Goal: Go to known website: Go to known website

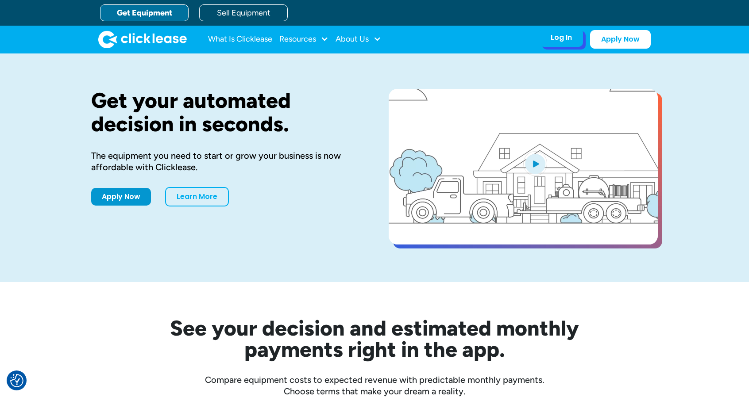
click at [557, 40] on div "Log In" at bounding box center [561, 37] width 21 height 9
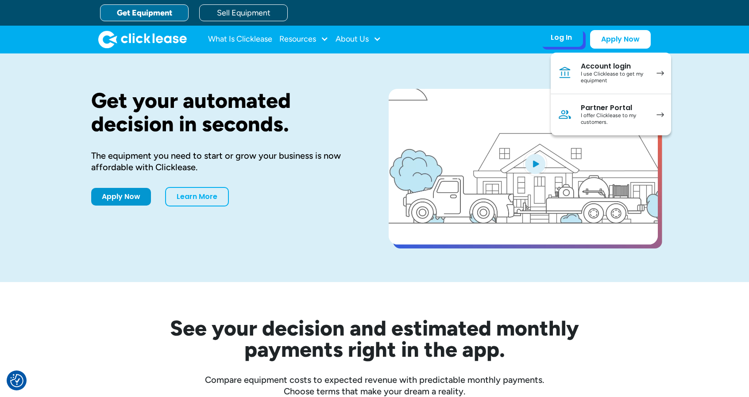
click at [557, 39] on div "Log In" at bounding box center [561, 37] width 21 height 9
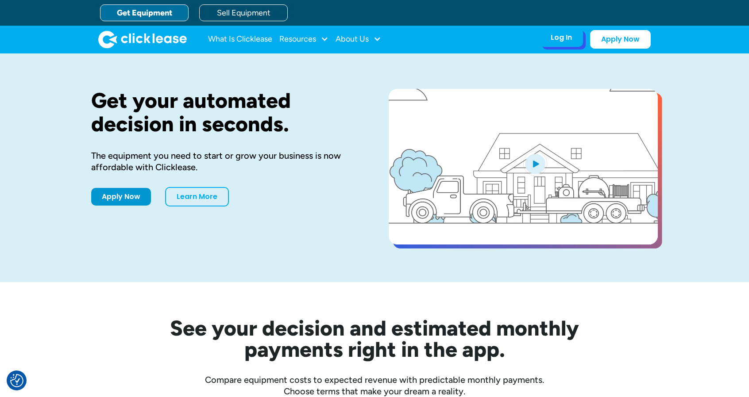
click at [561, 37] on div "Log In" at bounding box center [561, 37] width 21 height 9
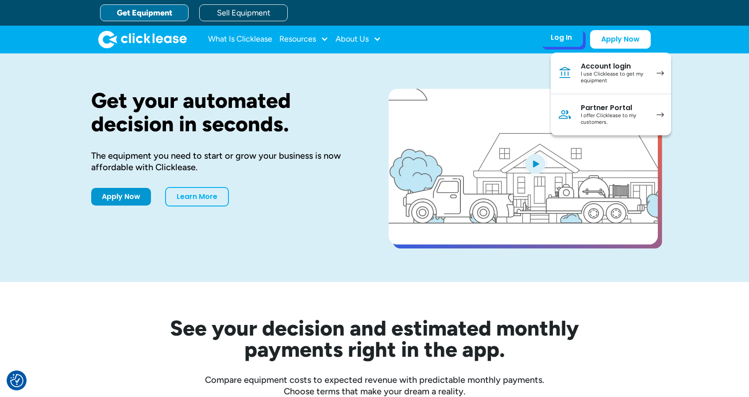
click at [576, 72] on link "Account login I use Clicklease to get my equipment" at bounding box center [611, 74] width 120 height 42
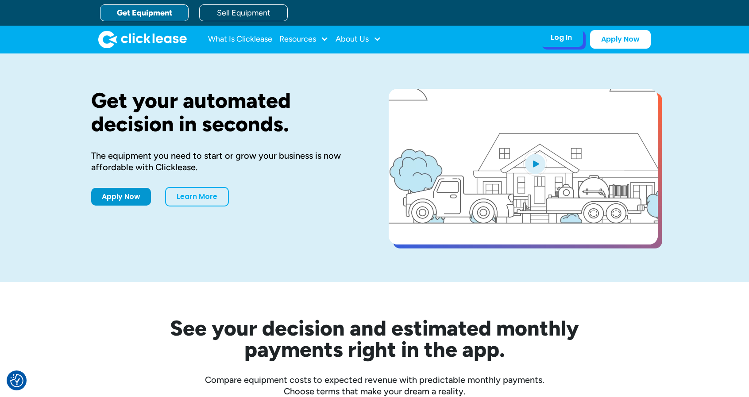
click at [556, 46] on div "Log In Account login I use Clicklease to get my equipment Partner Portal I offe…" at bounding box center [594, 39] width 111 height 19
click at [558, 39] on div "Log In" at bounding box center [561, 37] width 21 height 9
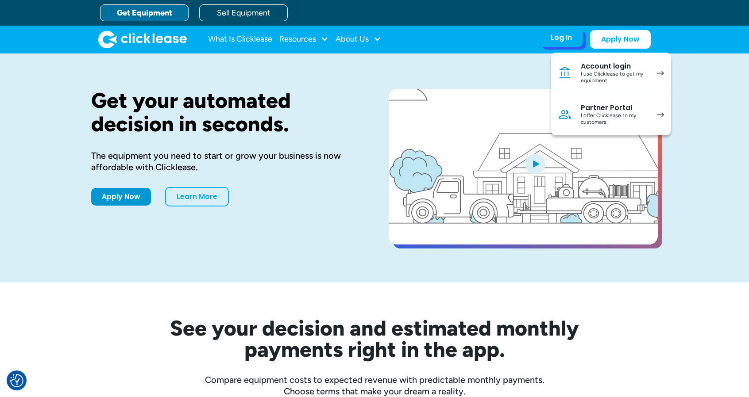
click at [589, 76] on div "I use Clicklease to get my equipment" at bounding box center [614, 78] width 67 height 14
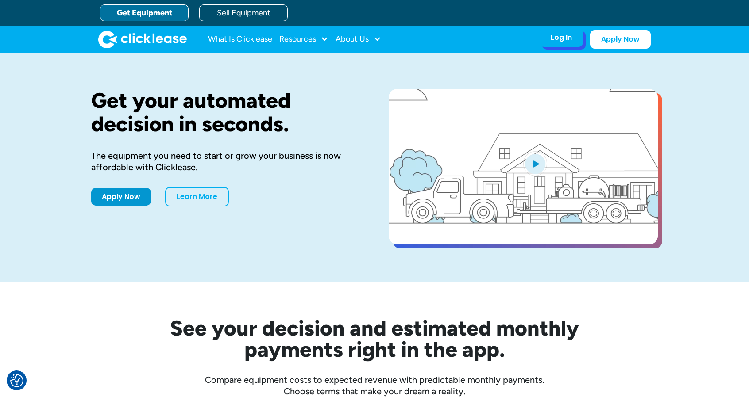
click at [567, 44] on div "Log In Account login I use Clicklease to get my equipment Partner Portal I offe…" at bounding box center [560, 37] width 43 height 19
click at [561, 37] on div "Log In" at bounding box center [561, 37] width 21 height 9
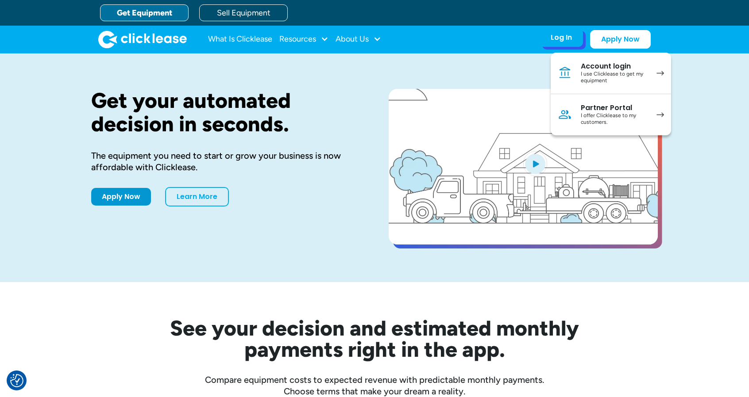
click at [605, 112] on div "I offer Clicklease to my customers." at bounding box center [614, 119] width 67 height 14
